Goal: Task Accomplishment & Management: Manage account settings

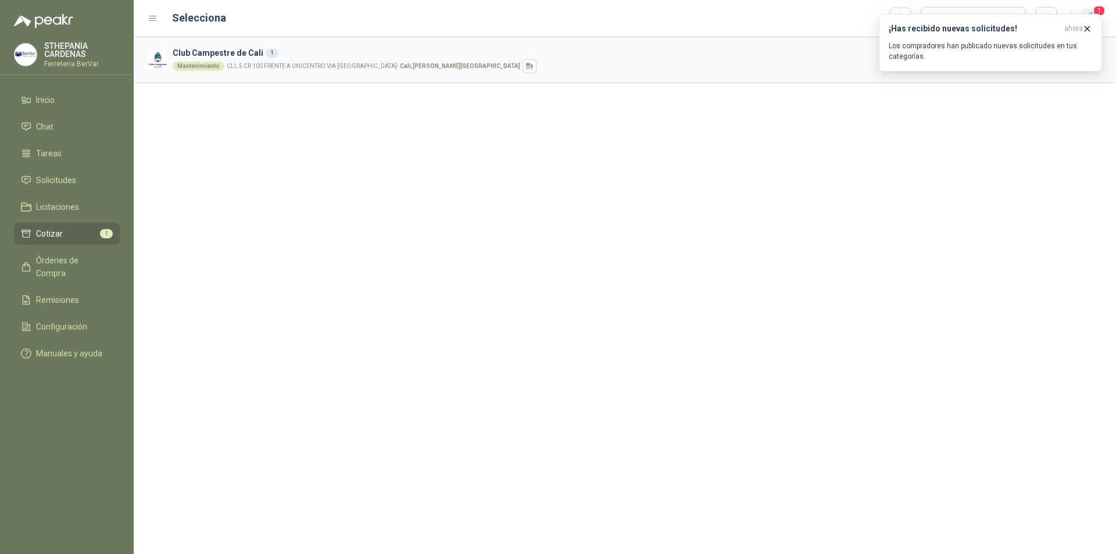
click at [1100, 6] on span "1" at bounding box center [1099, 10] width 13 height 11
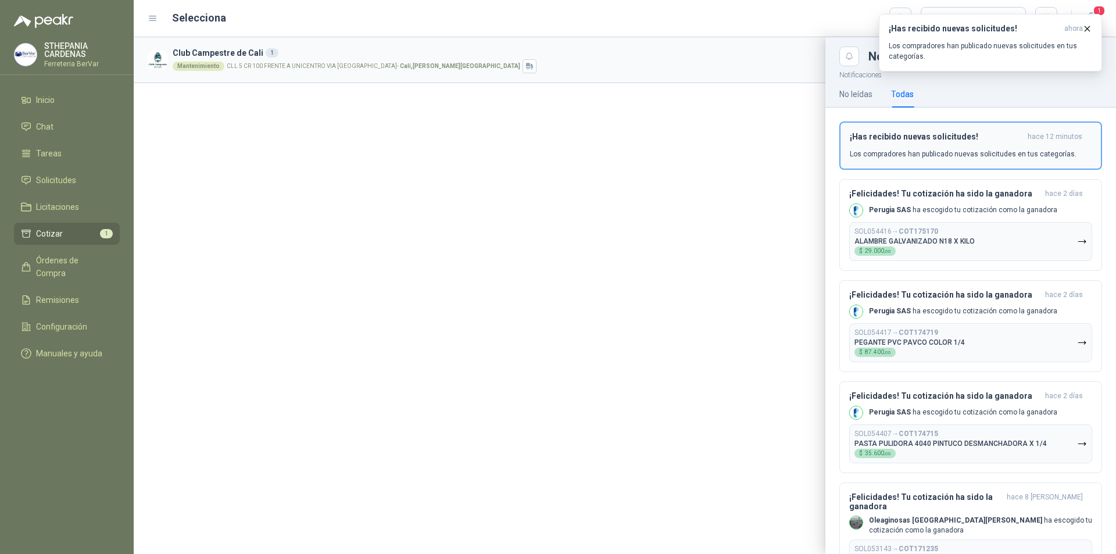
click at [958, 157] on p "Los compradores han publicado nuevas solicitudes en tus categorías." at bounding box center [963, 154] width 227 height 10
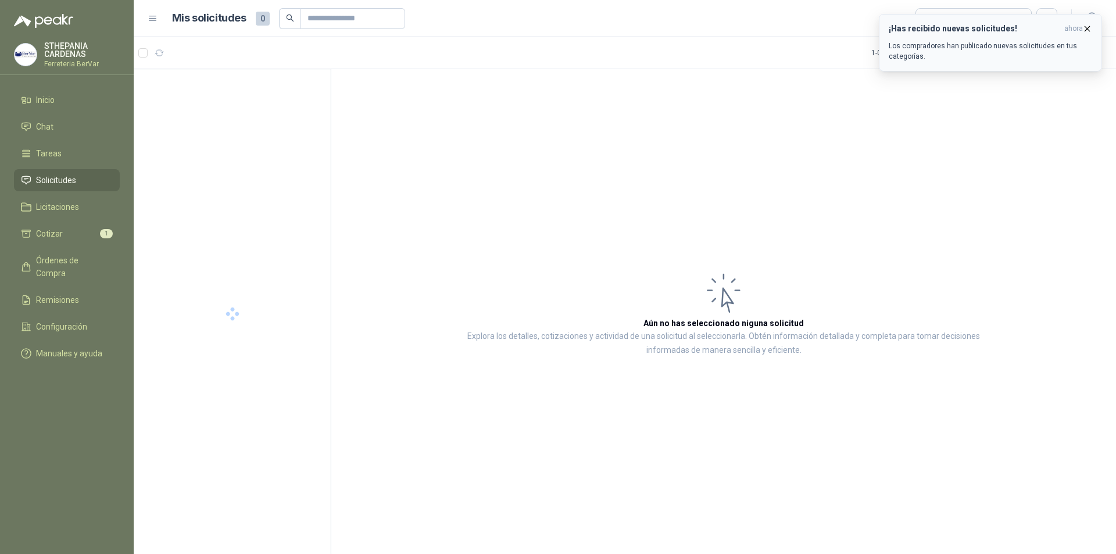
click at [1088, 28] on icon "button" at bounding box center [1087, 29] width 10 height 10
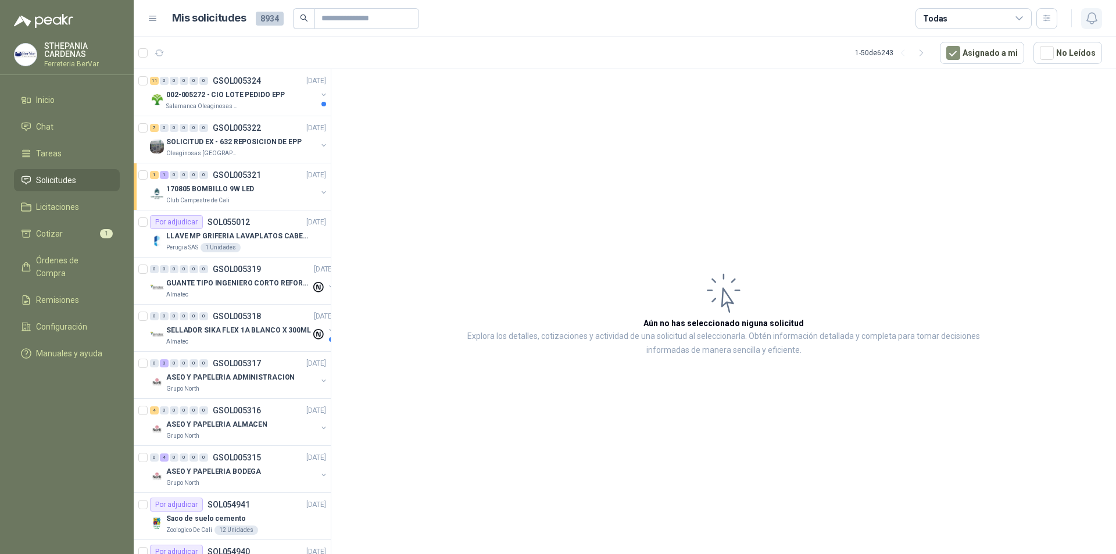
click at [1091, 19] on icon "button" at bounding box center [1091, 18] width 15 height 15
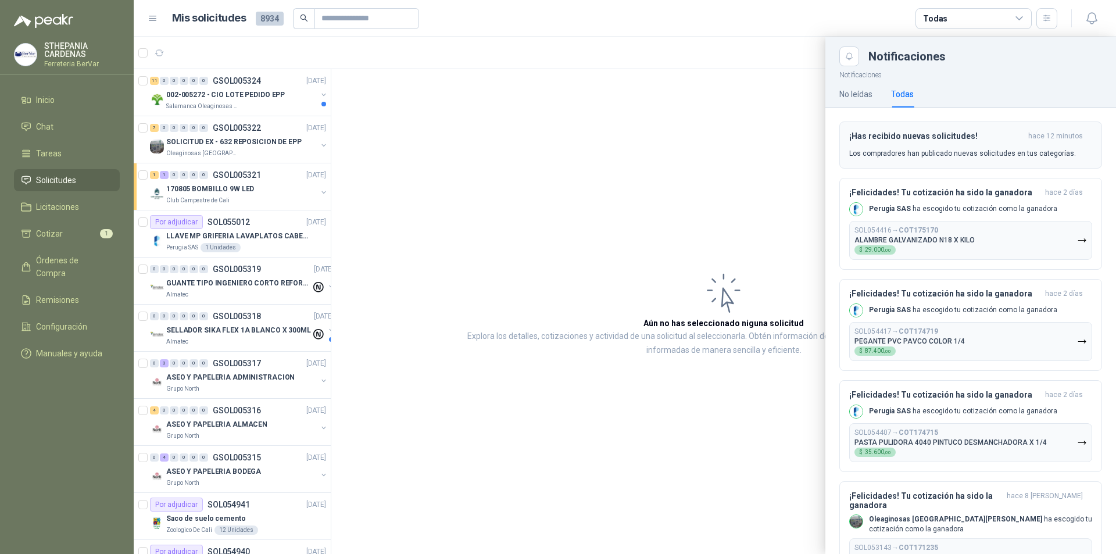
click at [925, 138] on h3 "¡Has recibido nuevas solicitudes!" at bounding box center [936, 136] width 174 height 10
